Goal: Navigation & Orientation: Find specific page/section

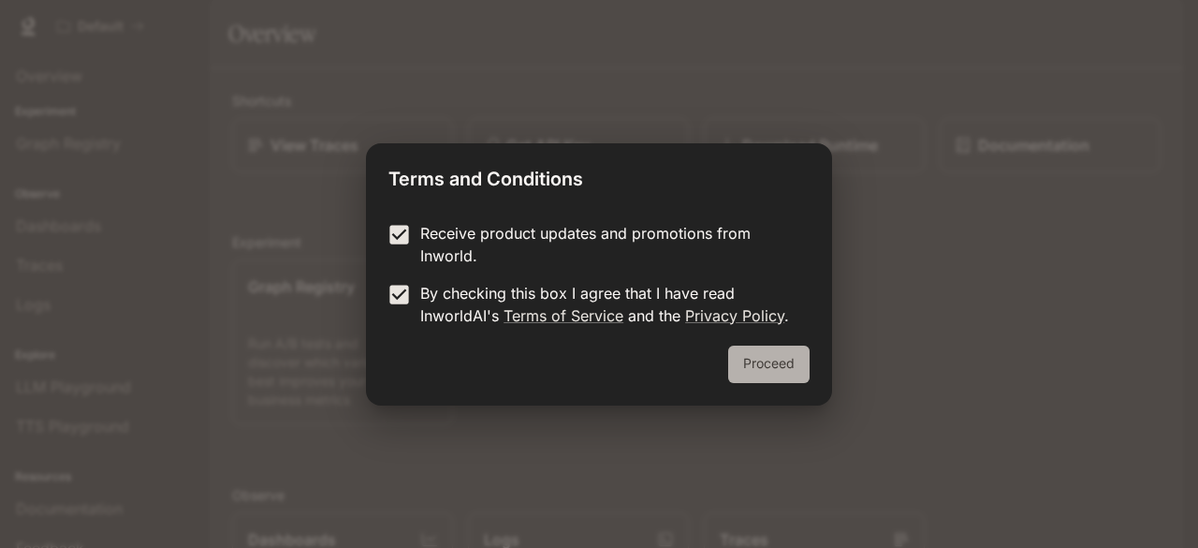
click at [764, 372] on button "Proceed" at bounding box center [768, 363] width 81 height 37
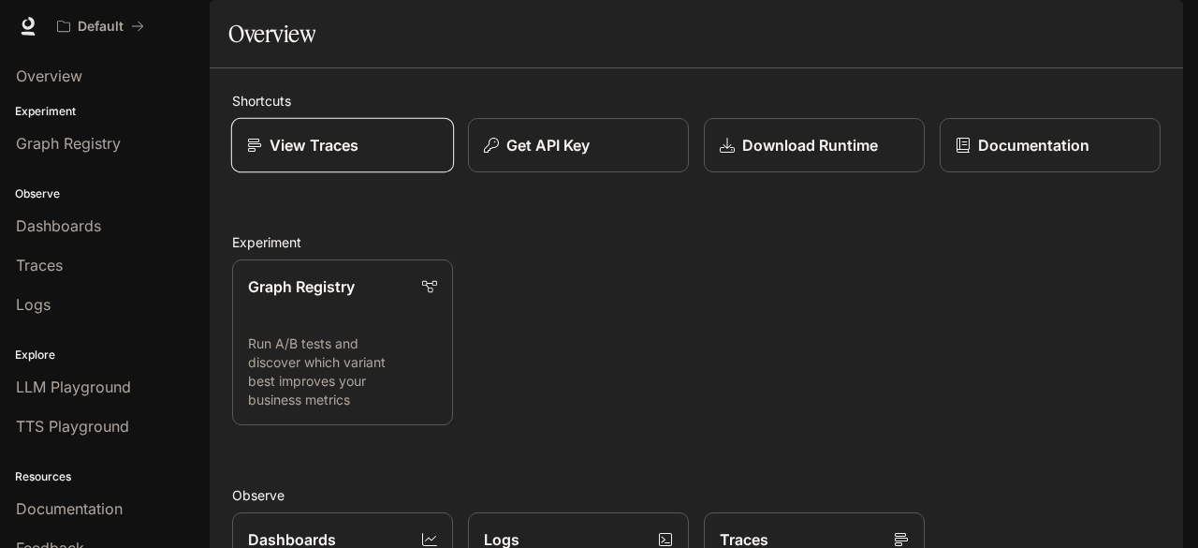
click at [355, 156] on p "View Traces" at bounding box center [314, 145] width 89 height 22
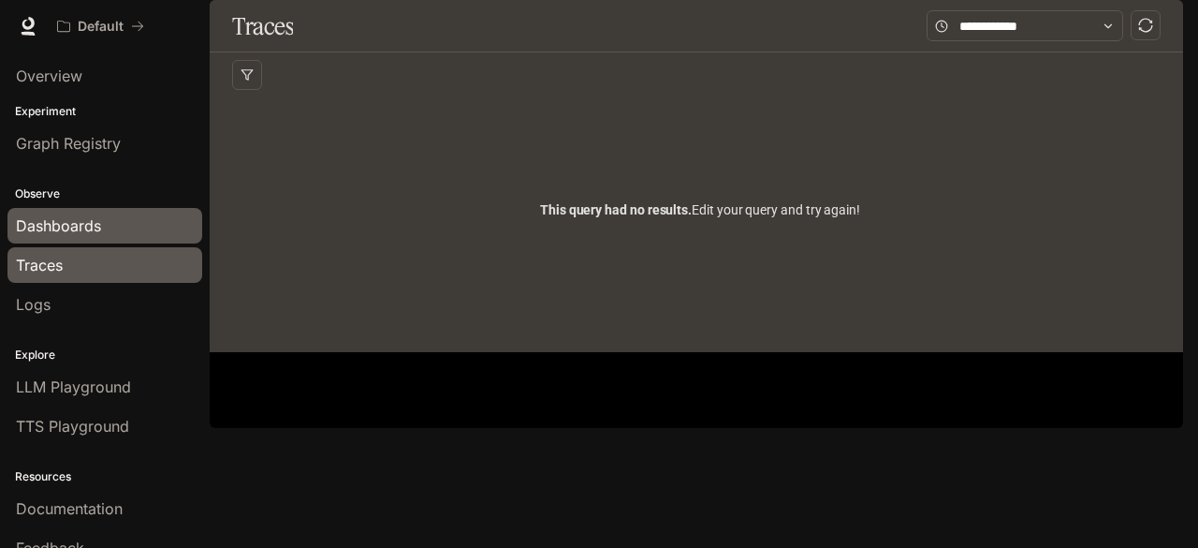
click at [79, 226] on span "Dashboards" at bounding box center [58, 225] width 85 height 22
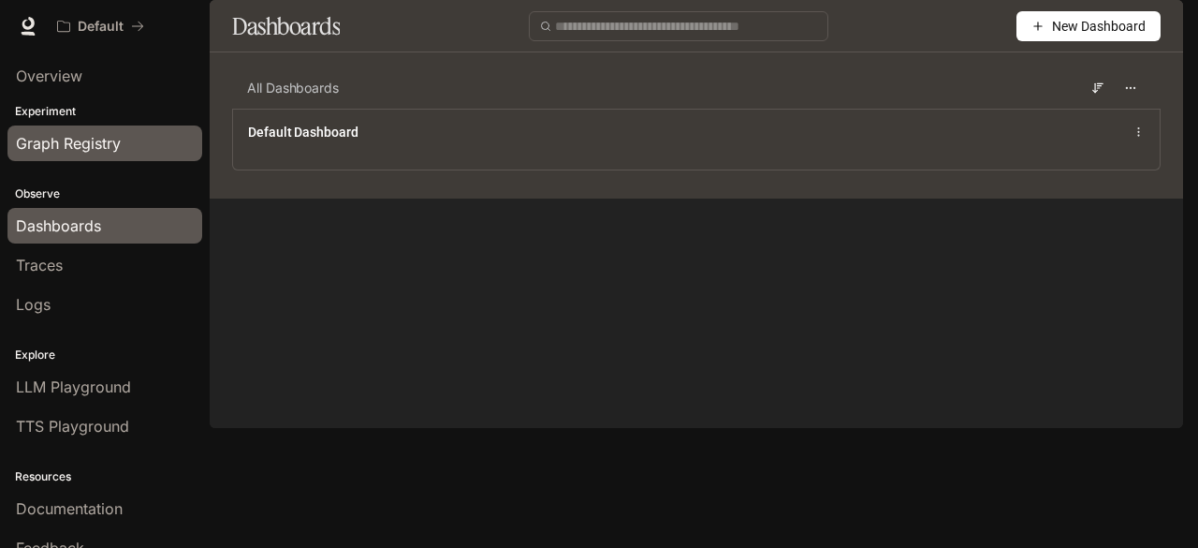
click at [58, 132] on span "Graph Registry" at bounding box center [68, 143] width 105 height 22
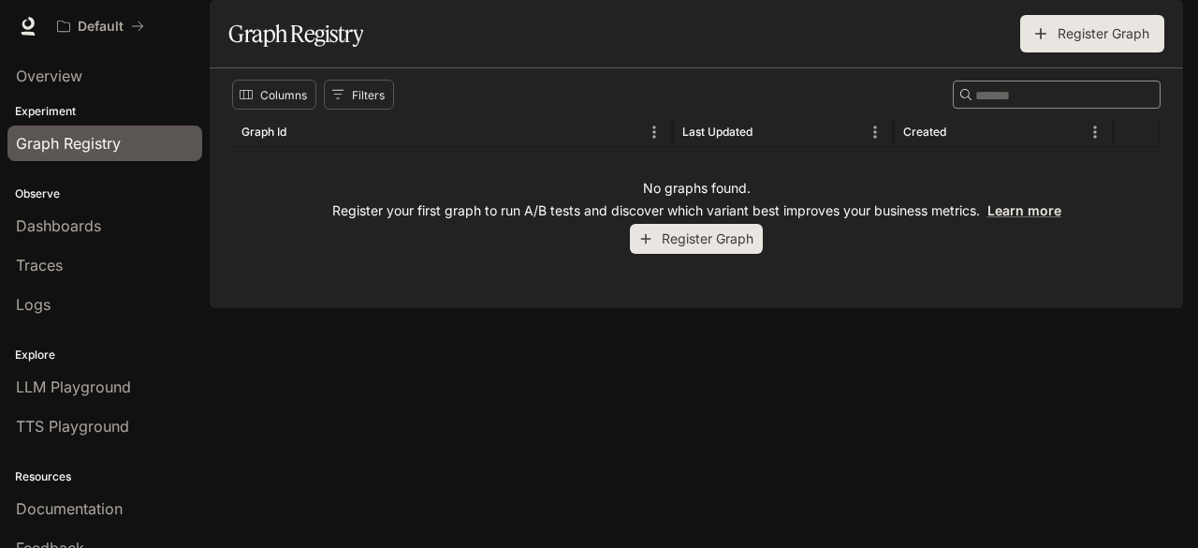
click at [42, 103] on p "Experiment" at bounding box center [105, 111] width 210 height 17
click at [44, 108] on p "Experiment" at bounding box center [105, 111] width 210 height 17
click at [28, 20] on icon at bounding box center [28, 26] width 19 height 19
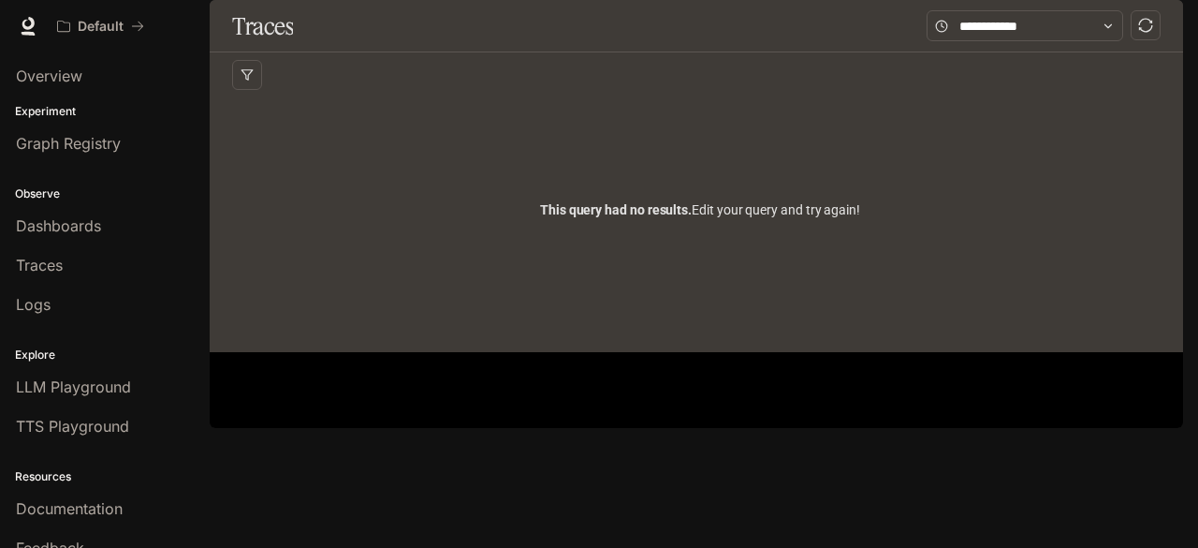
click at [1135, 20] on div "Documentation Documentation" at bounding box center [1096, 25] width 159 height 37
click at [1103, 27] on span "Documentation" at bounding box center [1070, 26] width 93 height 23
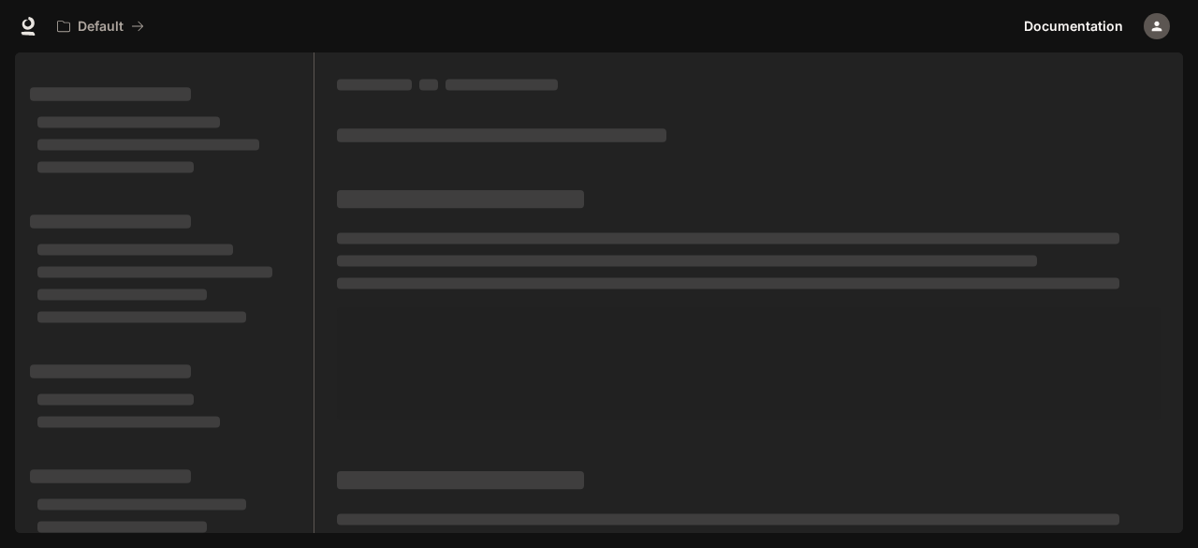
click at [1159, 21] on icon "button" at bounding box center [1157, 26] width 15 height 15
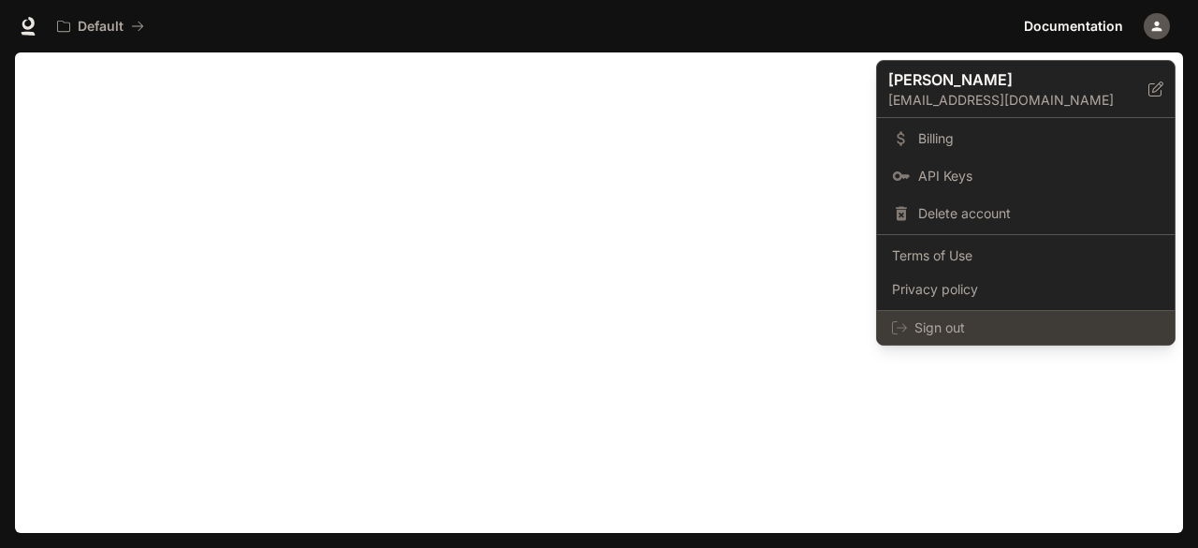
click at [1012, 333] on span "Sign out" at bounding box center [1037, 327] width 245 height 19
